Goal: Task Accomplishment & Management: Manage account settings

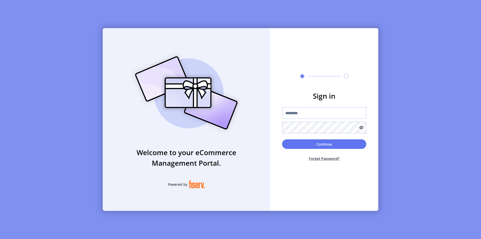
click at [316, 113] on input "text" at bounding box center [324, 113] width 84 height 12
paste input "**********"
type input "**********"
click at [310, 145] on button "Continue" at bounding box center [324, 144] width 84 height 10
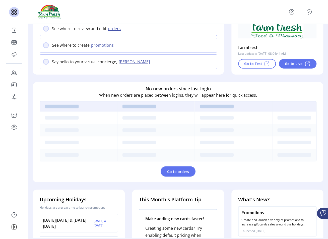
scroll to position [0, 0]
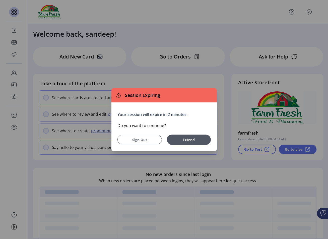
click at [143, 140] on span "Sign Out" at bounding box center [140, 139] width 32 height 5
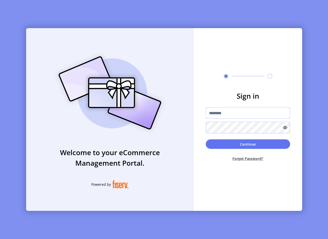
click at [236, 116] on input "text" at bounding box center [248, 113] width 84 height 12
type input "**********"
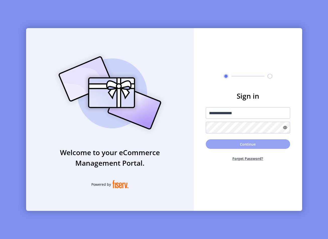
click at [260, 145] on button "Continue" at bounding box center [248, 144] width 84 height 10
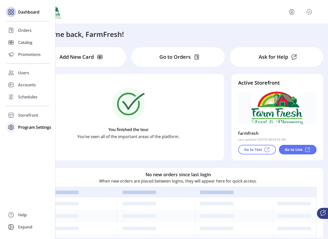
click at [25, 129] on span "Program Settings" at bounding box center [34, 127] width 33 height 6
click at [36, 137] on span "Templates" at bounding box center [28, 137] width 20 height 6
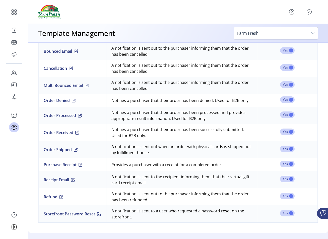
scroll to position [434, 0]
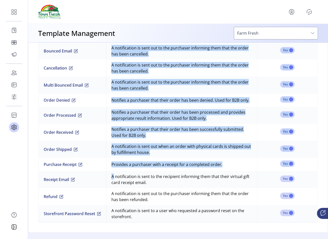
drag, startPoint x: 86, startPoint y: 181, endPoint x: 36, endPoint y: 181, distance: 50.4
click at [36, 181] on div "Notification Email Content Below is a list of all your default notifications. V…" at bounding box center [178, 79] width 300 height 306
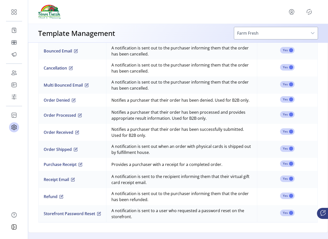
click at [95, 181] on td "Receipt Email" at bounding box center [72, 179] width 68 height 17
drag, startPoint x: 172, startPoint y: 184, endPoint x: 116, endPoint y: 176, distance: 56.6
click at [116, 176] on td "A notification is sent to the recipient informing them that their virtual gift …" at bounding box center [181, 179] width 151 height 17
click at [177, 185] on td "A notification is sent to the recipient informing them that their virtual gift …" at bounding box center [181, 179] width 151 height 17
click at [75, 179] on span "button" at bounding box center [73, 179] width 4 height 4
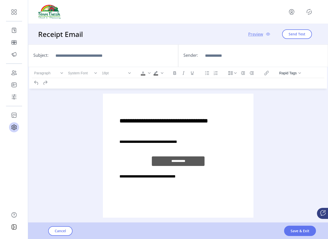
click at [40, 228] on div "Cancel Save & Exit" at bounding box center [192, 230] width 328 height 16
click at [63, 233] on span "Cancel" at bounding box center [60, 230] width 11 height 5
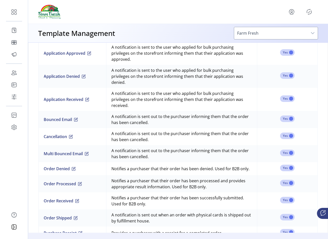
scroll to position [434, 0]
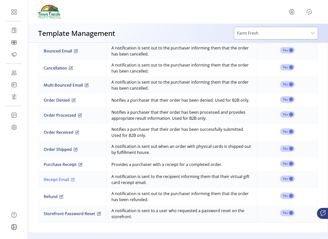
click at [75, 178] on span "button" at bounding box center [73, 179] width 4 height 4
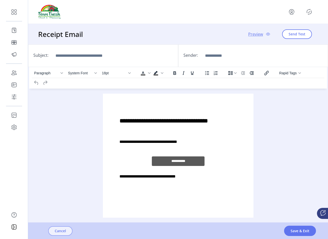
click at [61, 232] on span "Cancel" at bounding box center [60, 230] width 11 height 5
